Goal: Check status

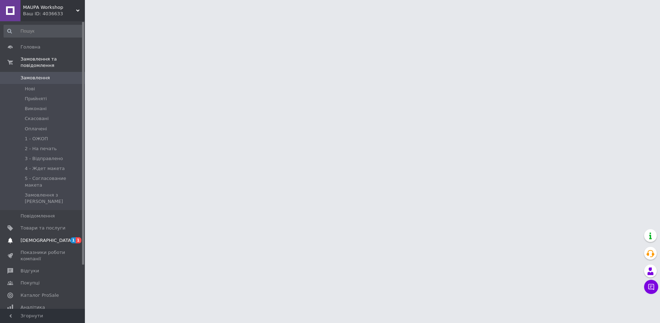
click at [39, 237] on span "[DEMOGRAPHIC_DATA]" at bounding box center [47, 240] width 52 height 6
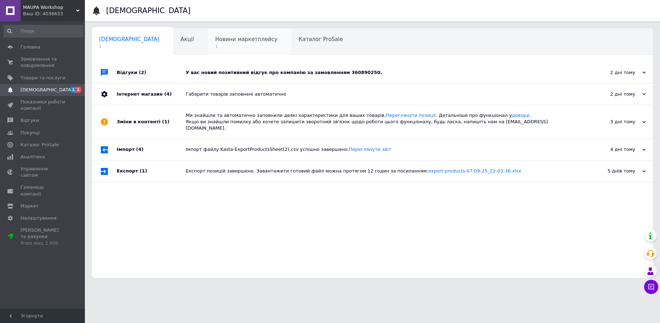
click at [215, 41] on span "Новини маркетплейсу" at bounding box center [246, 39] width 62 height 6
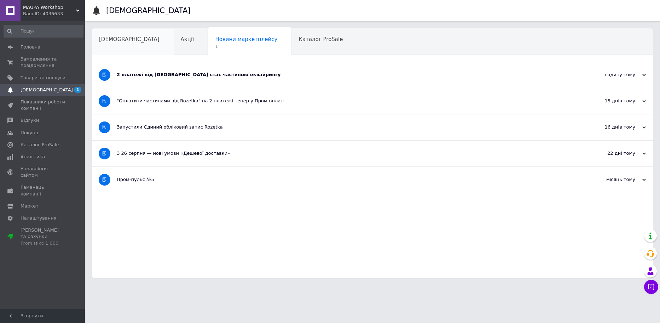
click at [121, 47] on div "[DEMOGRAPHIC_DATA]" at bounding box center [133, 42] width 82 height 27
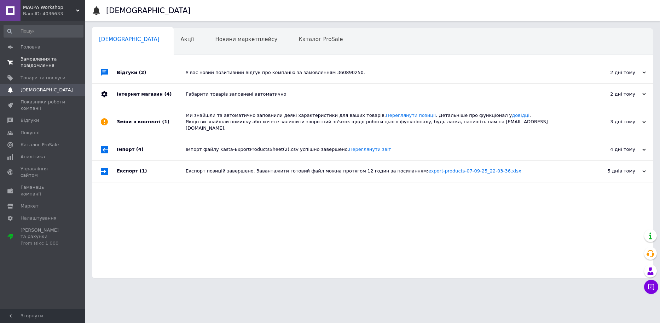
click at [57, 62] on span "Замовлення та повідомлення" at bounding box center [43, 62] width 45 height 13
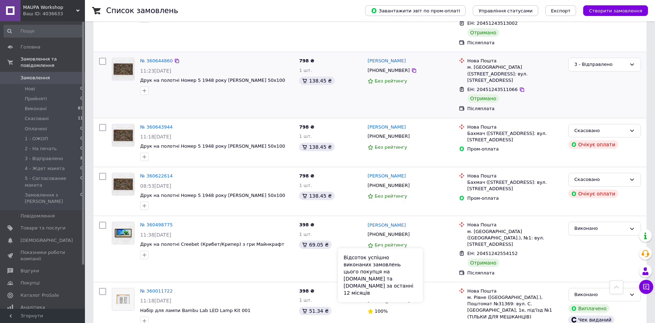
scroll to position [460, 0]
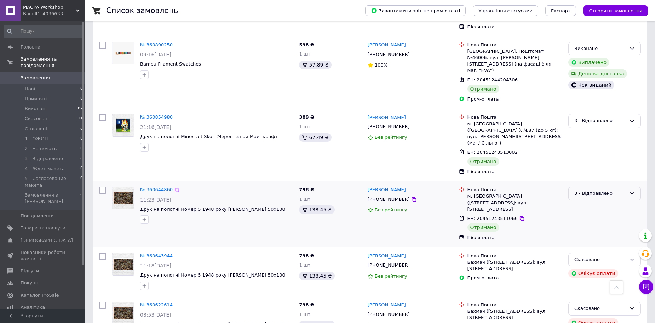
click at [599, 190] on div "3 - Відправлено" at bounding box center [600, 193] width 52 height 7
click at [592, 214] on li "Виконано" at bounding box center [605, 220] width 72 height 13
click at [600, 117] on div "3 - Відправлено" at bounding box center [600, 120] width 52 height 7
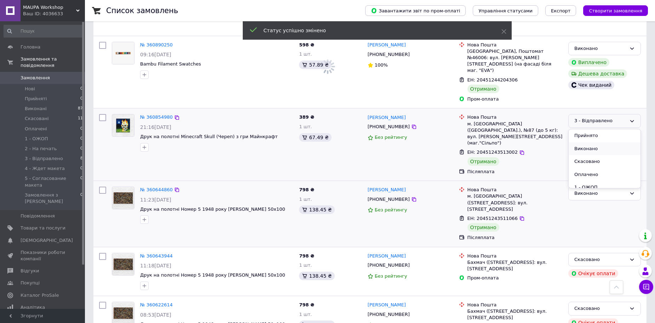
click at [593, 142] on li "Виконано" at bounding box center [605, 148] width 72 height 13
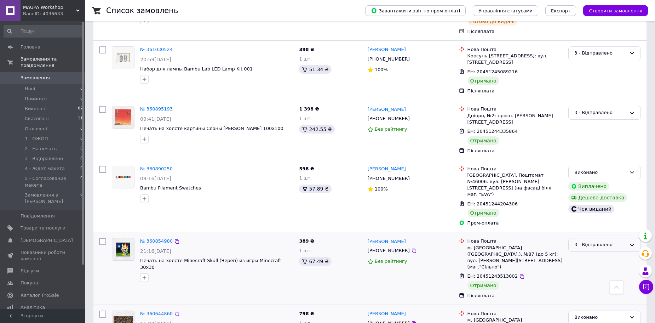
scroll to position [354, 0]
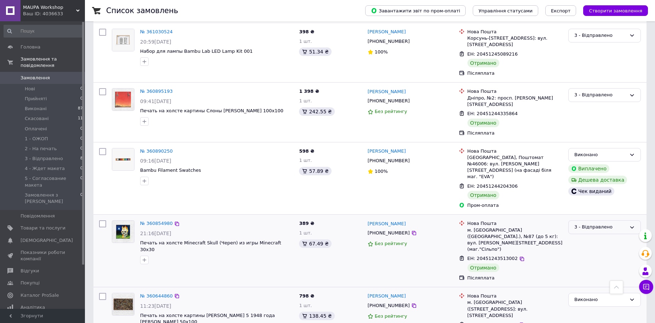
click at [585, 223] on div "3 - Відправлено" at bounding box center [600, 226] width 52 height 7
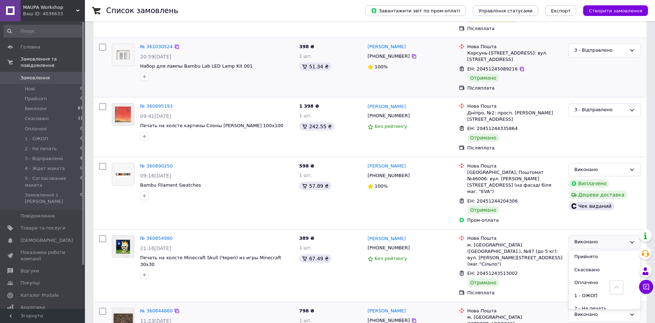
scroll to position [283, 0]
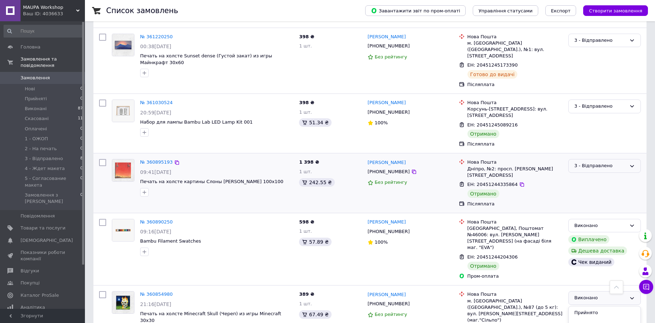
click at [601, 159] on div "3 - Відправлено" at bounding box center [604, 166] width 73 height 14
click at [594, 187] on li "Виконано" at bounding box center [605, 193] width 72 height 13
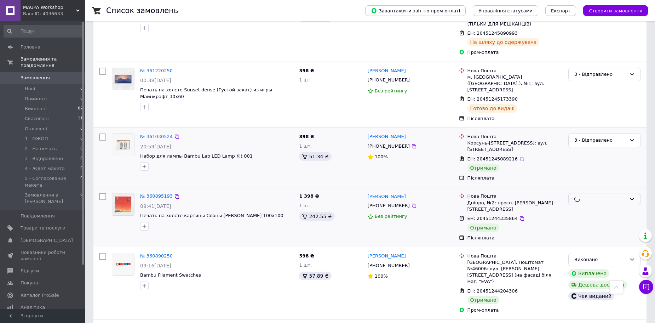
scroll to position [248, 0]
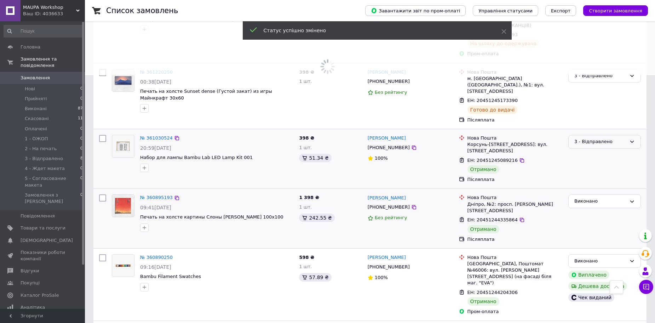
click at [593, 138] on div "3 - Відправлено" at bounding box center [600, 141] width 52 height 7
click at [591, 163] on li "Виконано" at bounding box center [605, 169] width 72 height 13
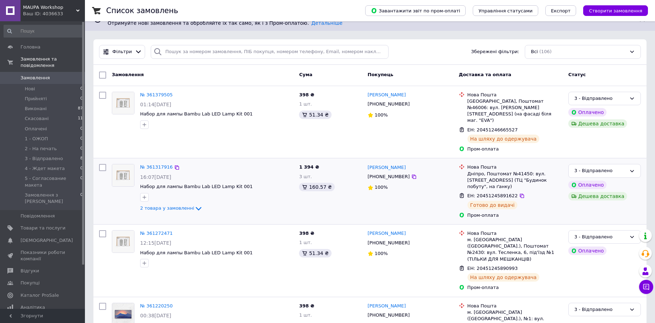
scroll to position [0, 0]
